Goal: Task Accomplishment & Management: Complete application form

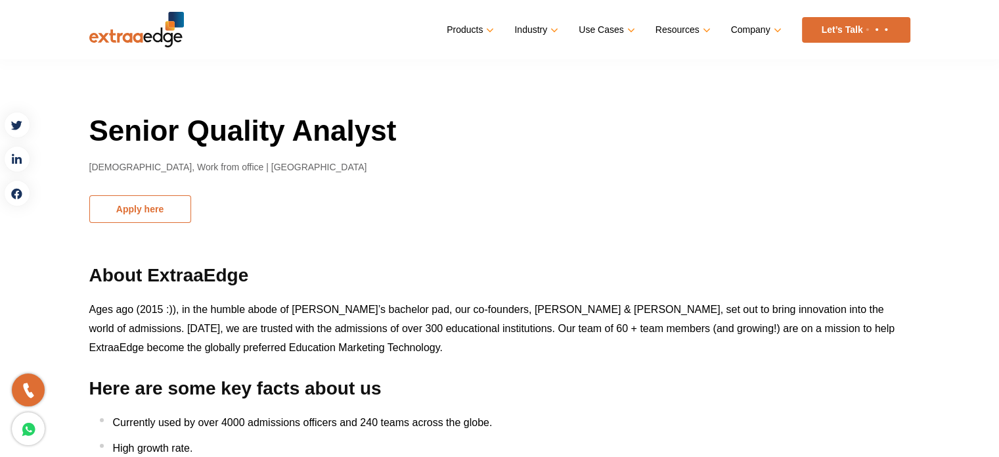
click at [142, 206] on button "Apply here" at bounding box center [140, 209] width 102 height 28
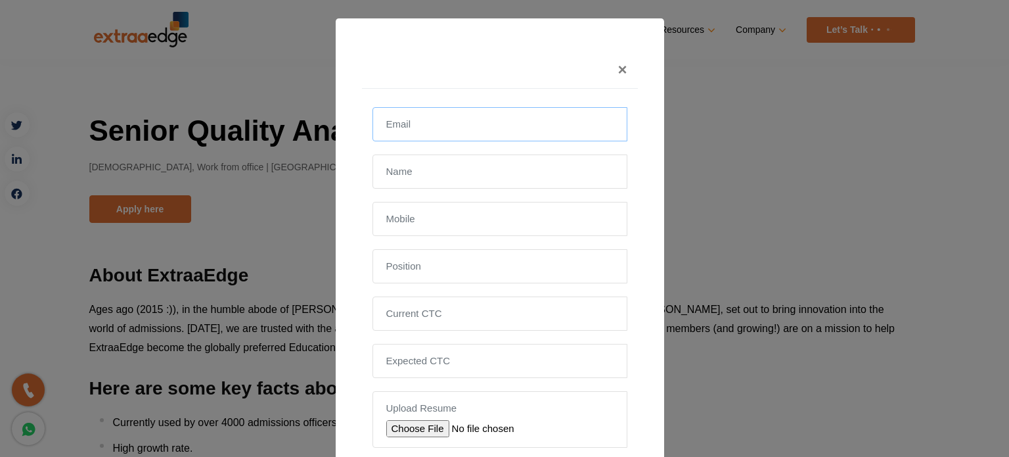
click at [421, 128] on input "email" at bounding box center [500, 124] width 255 height 34
type input "[EMAIL_ADDRESS][DOMAIN_NAME]"
type input "[PERSON_NAME]"
type input "[PHONE_NUMBER]"
click at [440, 259] on input "text" at bounding box center [500, 266] width 255 height 34
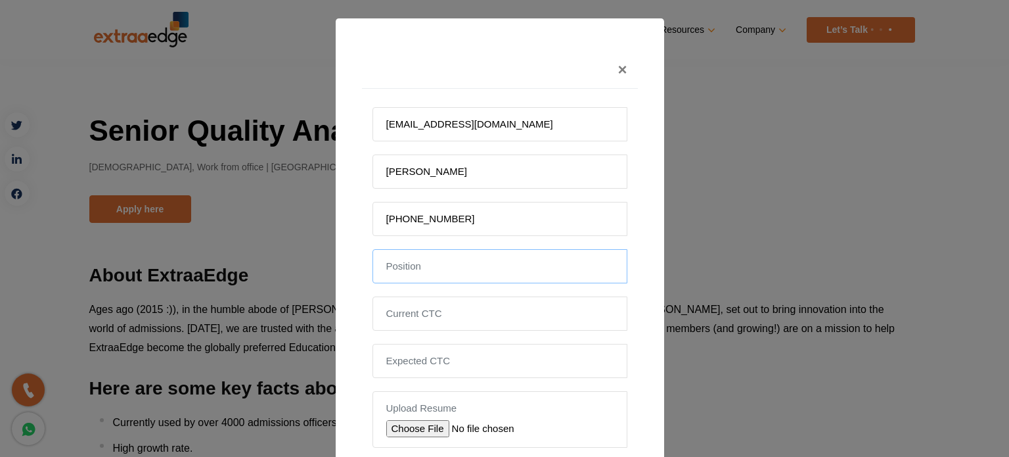
type input "Functional/ manual Tester"
click at [459, 319] on input "tel" at bounding box center [500, 313] width 255 height 34
type input "12"
click at [443, 349] on input "tel" at bounding box center [500, 361] width 255 height 34
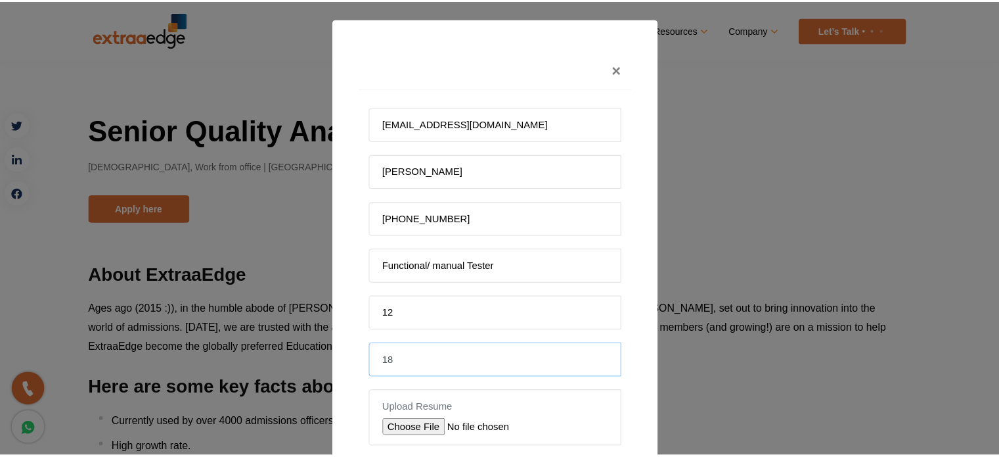
scroll to position [103, 0]
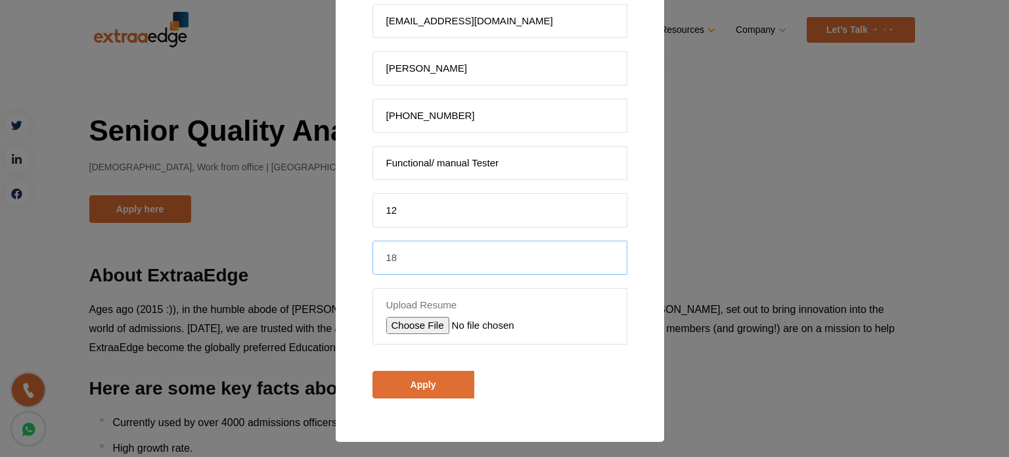
type input "18"
click at [420, 325] on input "file" at bounding box center [479, 325] width 187 height 17
type input "C:\fakepath\Resume (2).pdf"
click at [417, 378] on input "Apply" at bounding box center [424, 385] width 102 height 28
